Goal: Find specific page/section: Find specific page/section

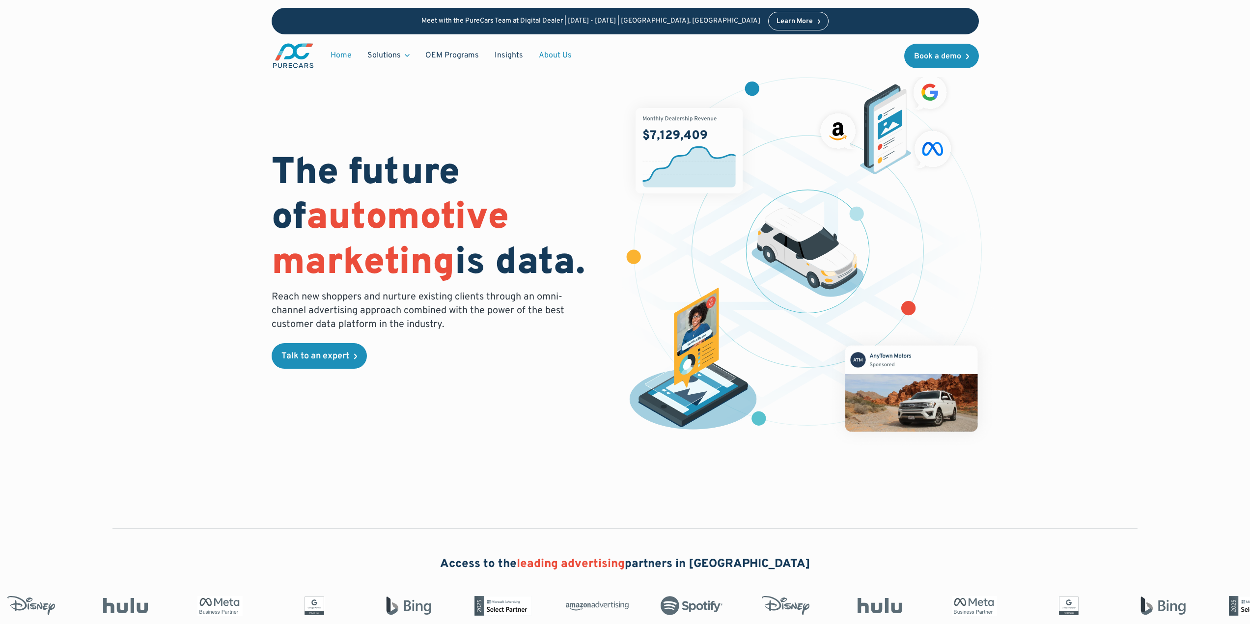
click at [552, 55] on link "About Us" at bounding box center [555, 55] width 49 height 19
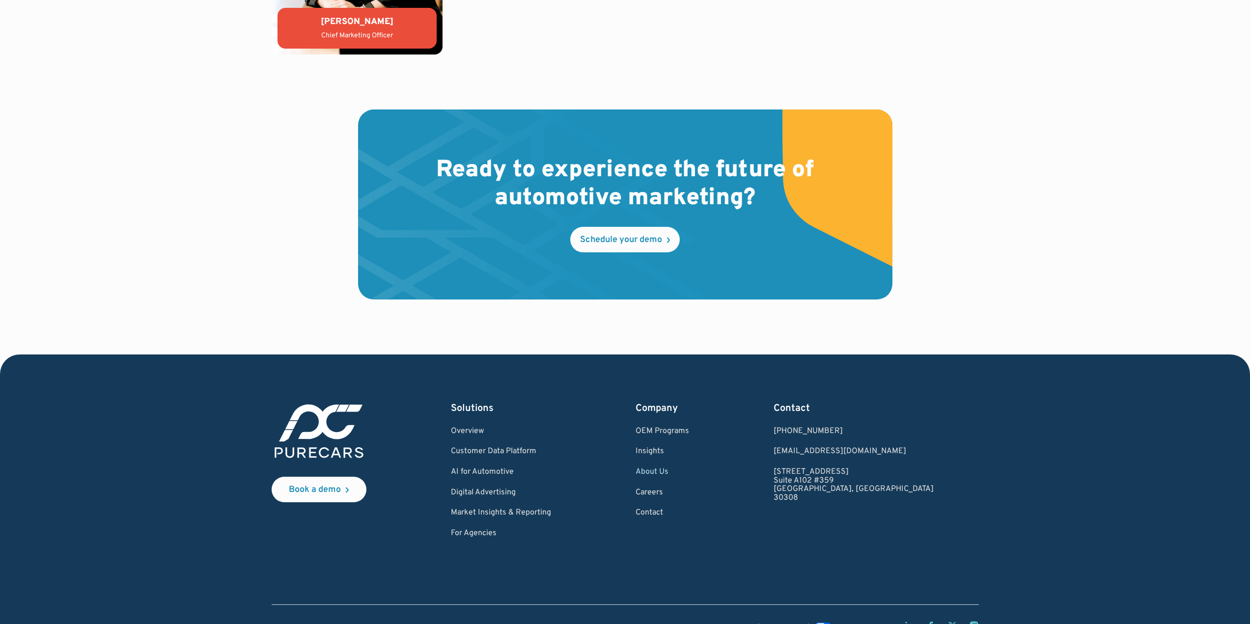
scroll to position [2603, 0]
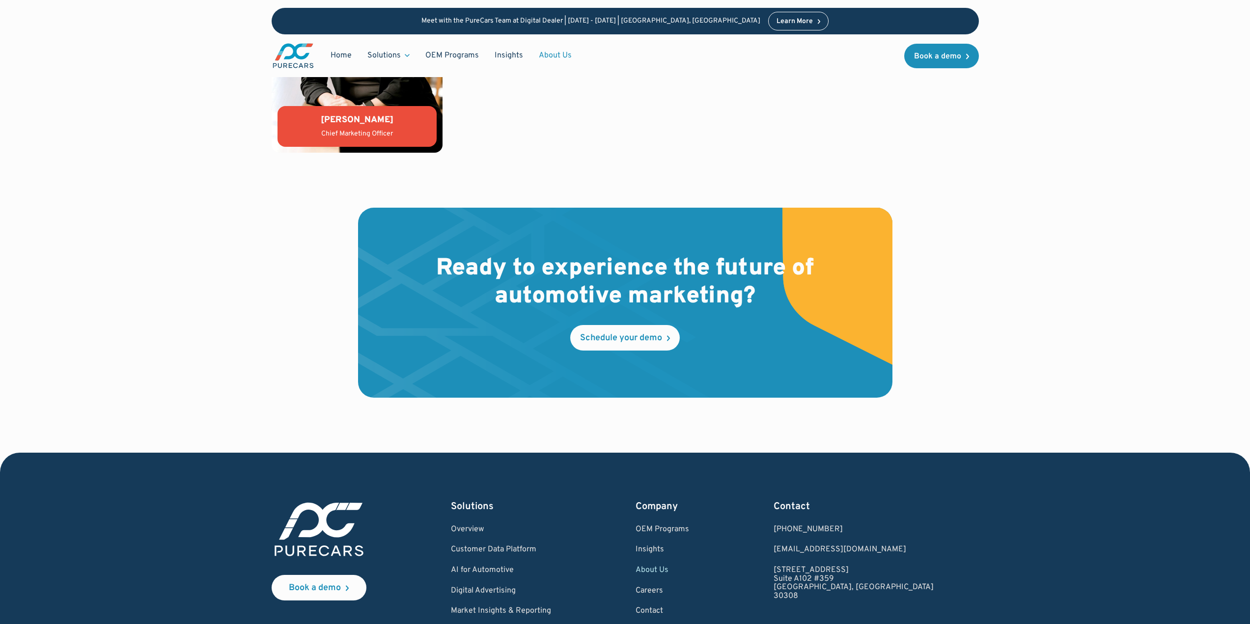
click at [355, 135] on div "Chief Marketing Officer" at bounding box center [356, 134] width 143 height 10
click at [355, 121] on div "[PERSON_NAME]" at bounding box center [356, 120] width 143 height 12
click at [251, 277] on div "Ready to experience the future of automotive marketing? Schedule your demo" at bounding box center [624, 330] width 1125 height 245
